Goal: Task Accomplishment & Management: Manage account settings

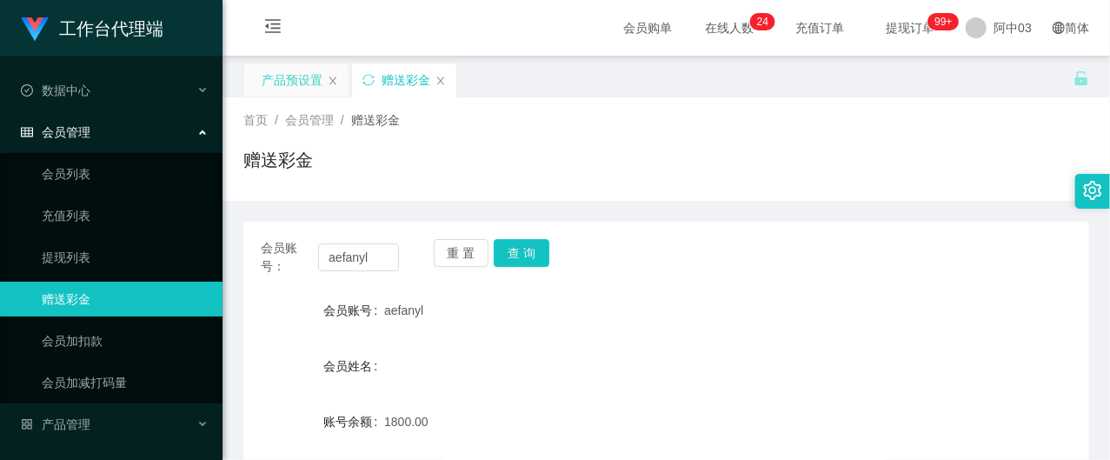
click at [303, 87] on div "产品预设置" at bounding box center [292, 79] width 61 height 33
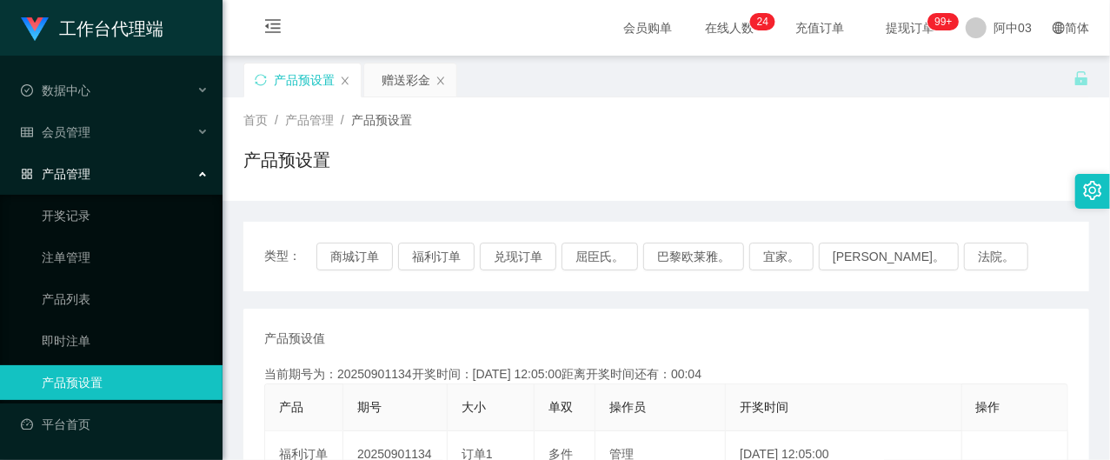
click at [442, 271] on div "类型： 商城订单 福利订单 兑现订单 屈臣氏。 巴黎欧莱雅。 宜家。 [PERSON_NAME]。 法院。" at bounding box center [666, 257] width 846 height 70
click at [446, 262] on button "福利订单" at bounding box center [436, 257] width 77 height 28
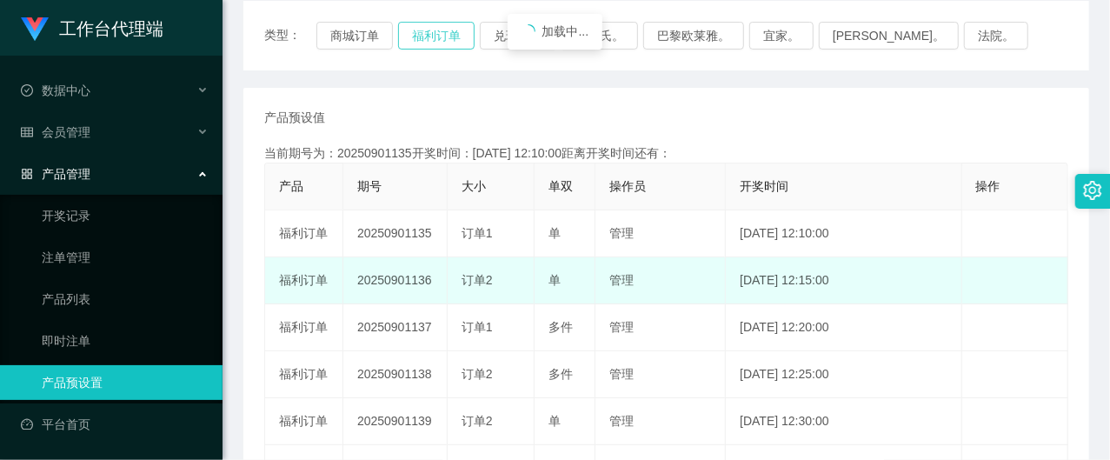
scroll to position [231, 0]
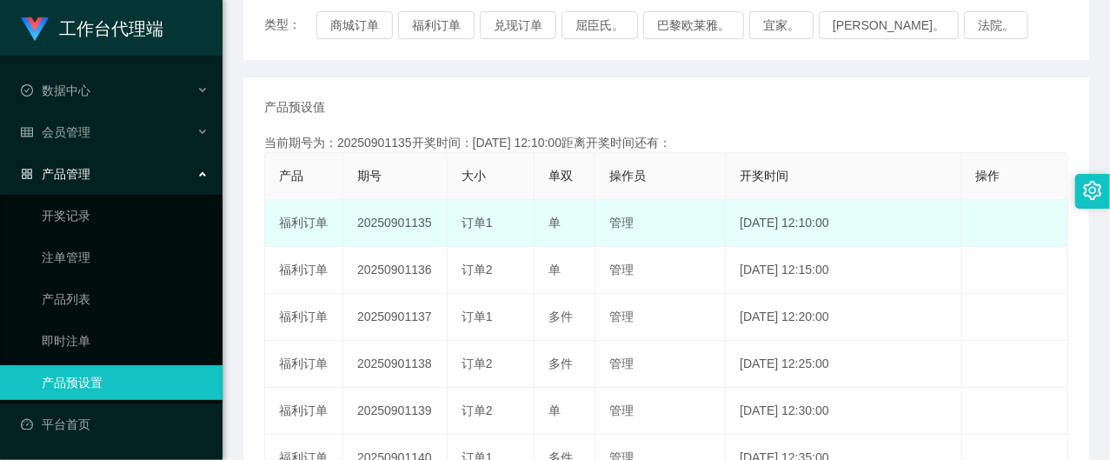
click at [408, 227] on td "20250901135" at bounding box center [395, 223] width 104 height 47
copy td "20250901135"
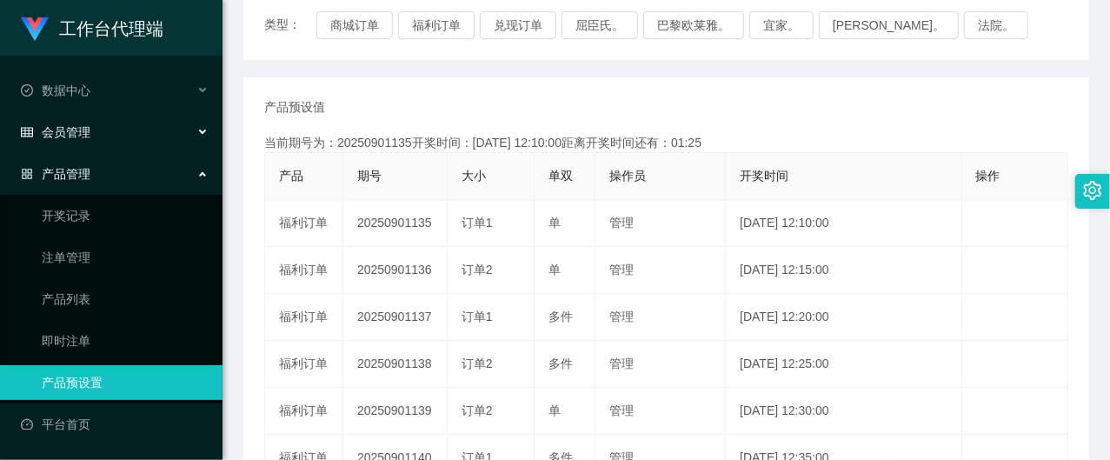
drag, startPoint x: 70, startPoint y: 126, endPoint x: 53, endPoint y: 158, distance: 36.6
click at [70, 126] on font "会员管理" at bounding box center [66, 132] width 49 height 14
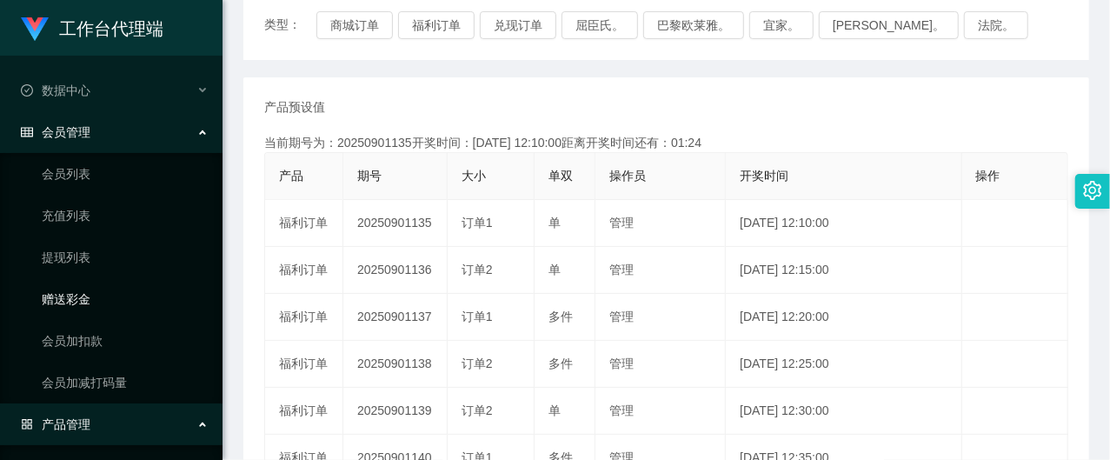
click at [70, 300] on link "赠送彩金" at bounding box center [125, 299] width 167 height 35
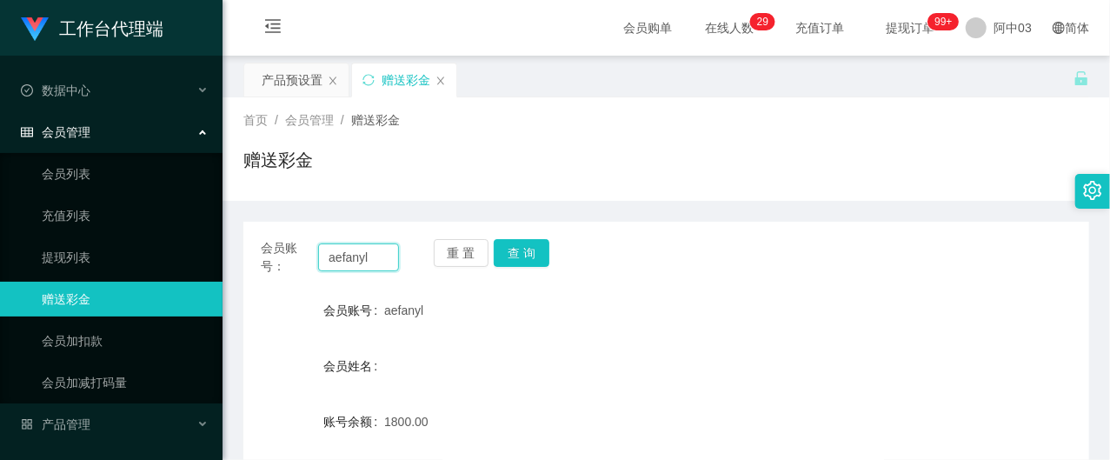
drag, startPoint x: 367, startPoint y: 257, endPoint x: 262, endPoint y: 259, distance: 105.2
click at [262, 259] on div "会员账号： [PERSON_NAME]" at bounding box center [330, 257] width 138 height 37
click at [537, 254] on button "查 询" at bounding box center [522, 253] width 56 height 28
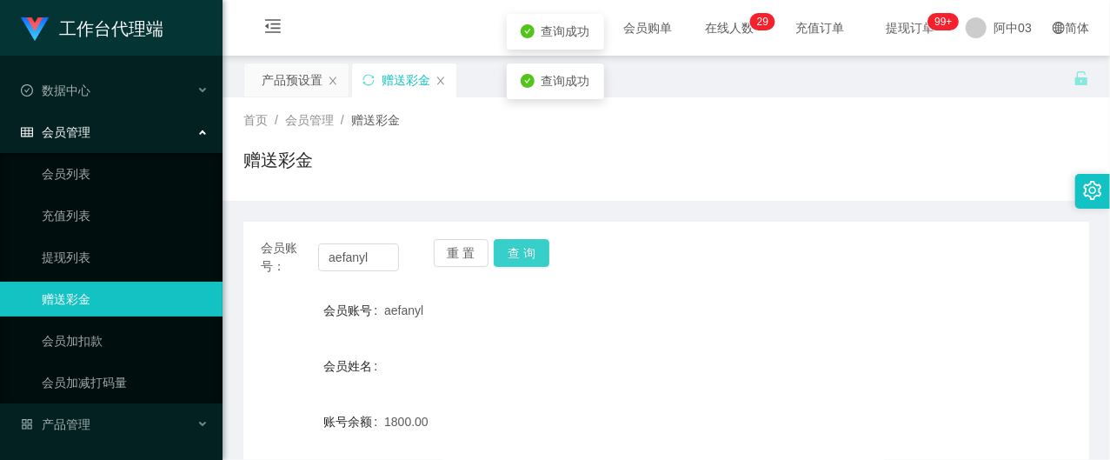
click at [511, 255] on button "查 询" at bounding box center [522, 253] width 56 height 28
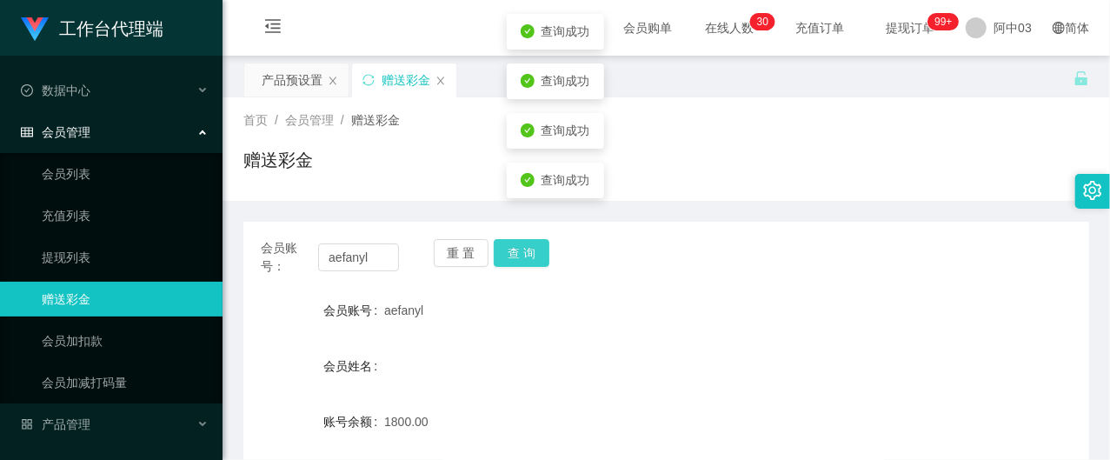
click at [511, 255] on button "查 询" at bounding box center [522, 253] width 56 height 28
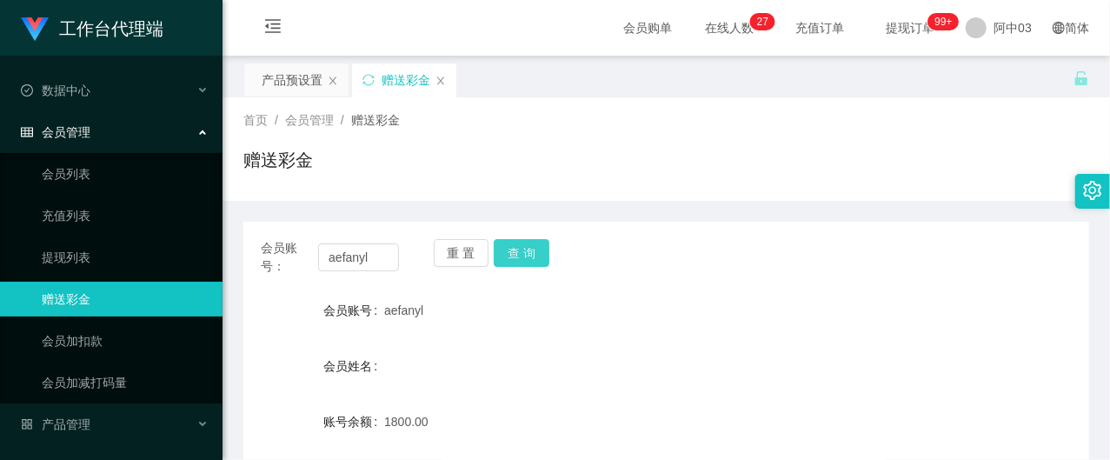
click at [540, 255] on button "查 询" at bounding box center [522, 253] width 56 height 28
